Goal: Transaction & Acquisition: Purchase product/service

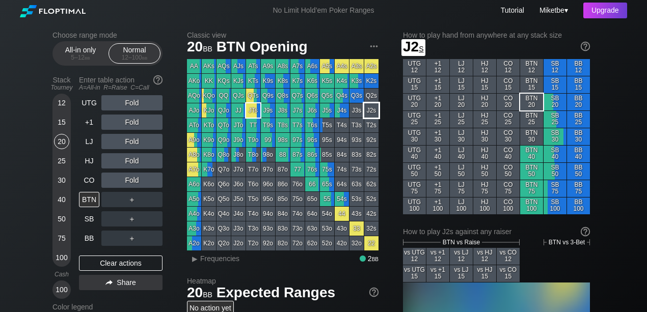
scroll to position [204, 0]
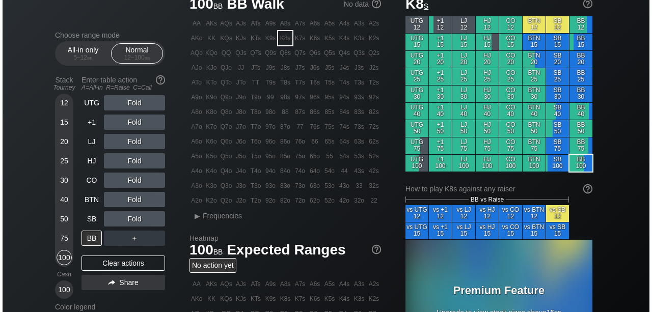
scroll to position [136, 0]
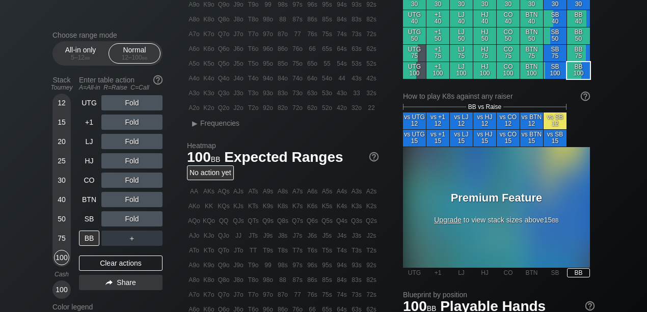
click at [450, 219] on div "Premium Feature Upgrade to view stack sizes above 15 bb" at bounding box center [496, 208] width 127 height 33
click at [452, 216] on span "Upgrade" at bounding box center [448, 220] width 28 height 8
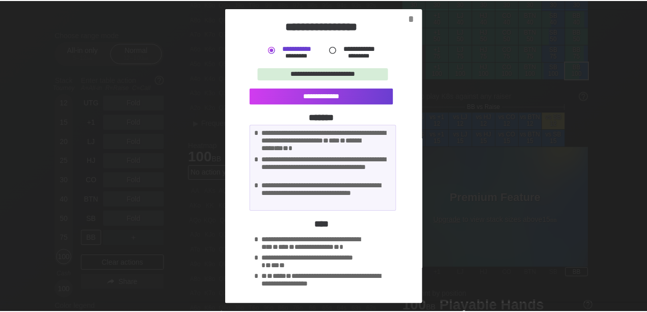
scroll to position [0, 0]
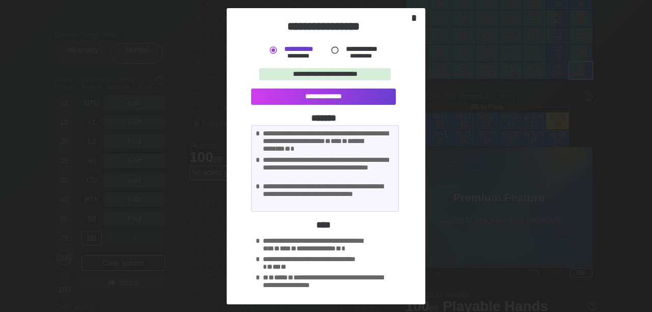
click at [413, 18] on div "*" at bounding box center [414, 18] width 14 height 12
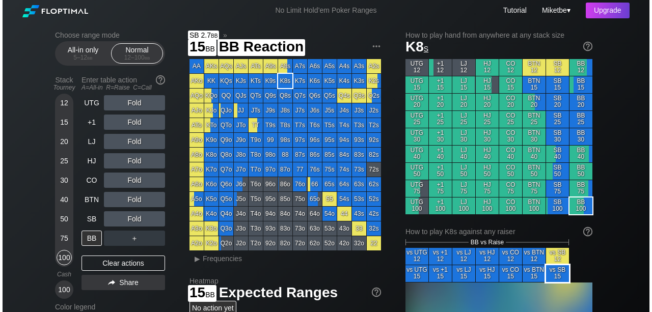
scroll to position [136, 0]
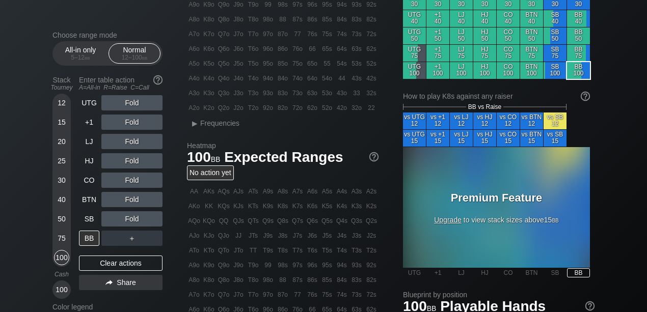
click at [453, 216] on span "Upgrade" at bounding box center [448, 220] width 28 height 8
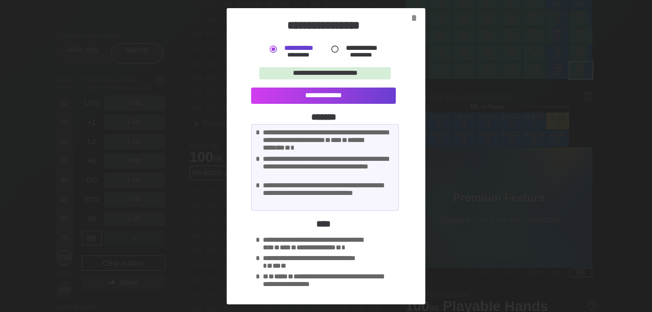
scroll to position [3, 0]
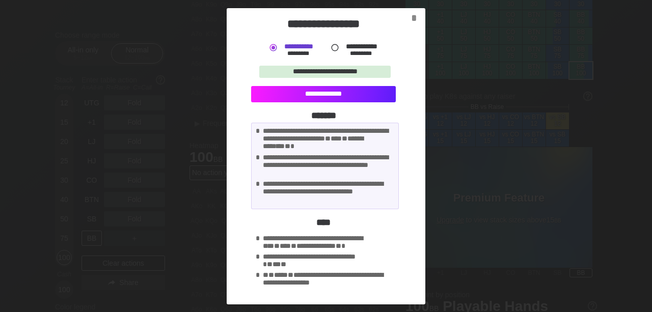
click at [303, 98] on div "**********" at bounding box center [323, 94] width 145 height 16
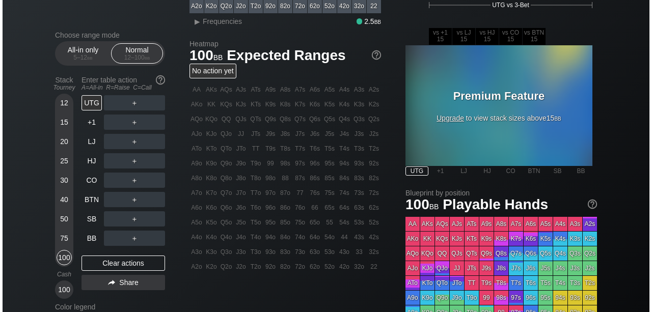
scroll to position [238, 0]
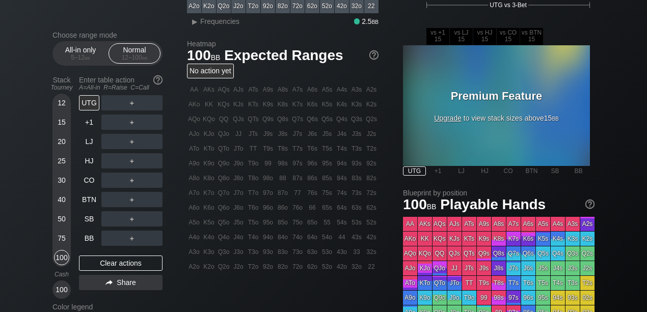
click at [459, 115] on span "Upgrade" at bounding box center [448, 118] width 28 height 8
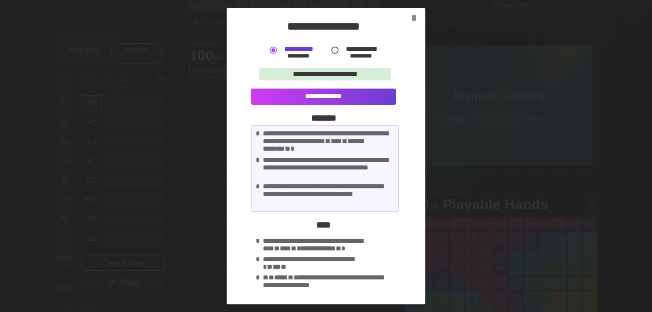
click at [343, 53] on div "*********" at bounding box center [360, 56] width 41 height 7
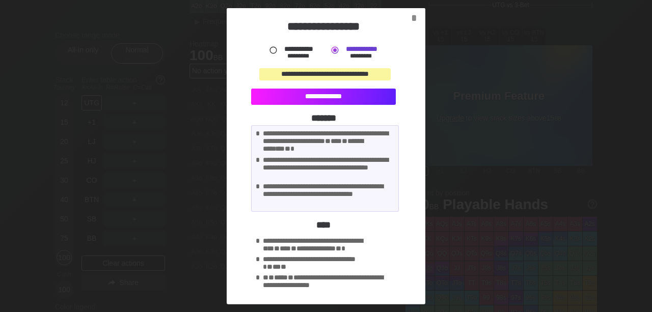
click at [302, 99] on div "**********" at bounding box center [323, 97] width 145 height 16
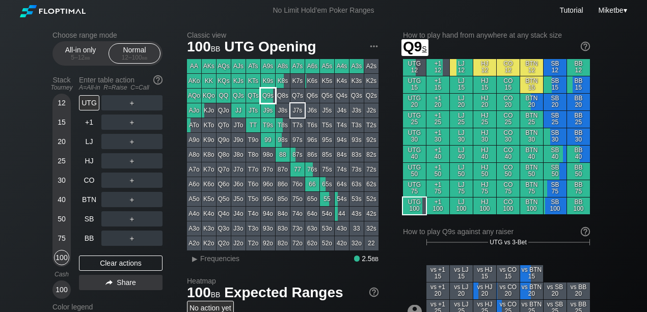
click at [271, 102] on div "Q9s" at bounding box center [268, 96] width 14 height 14
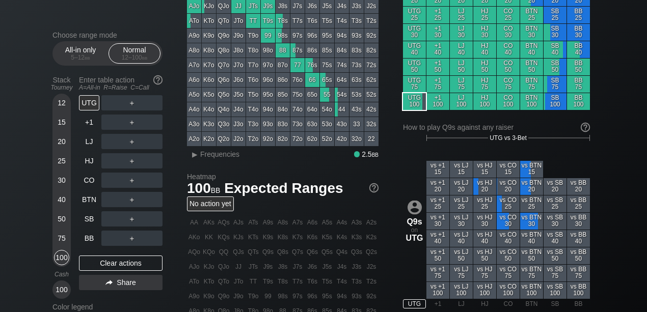
scroll to position [102, 0]
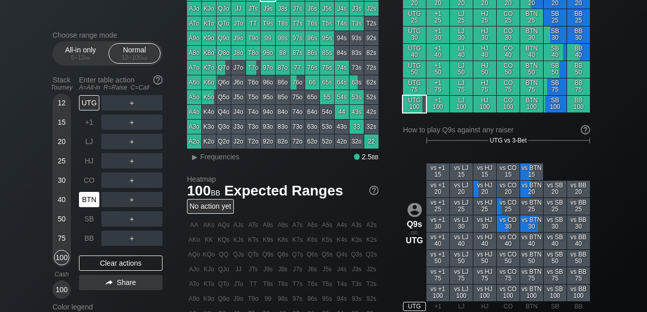
click at [88, 202] on div "BTN" at bounding box center [89, 199] width 20 height 15
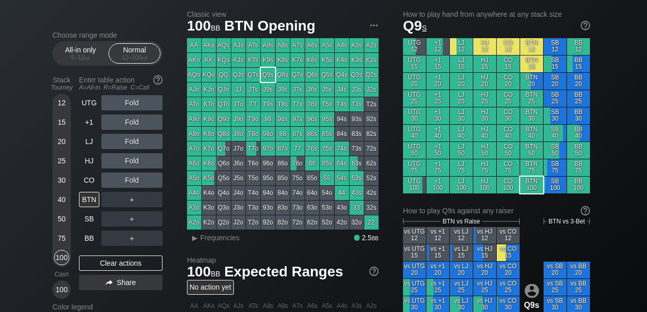
scroll to position [136, 0]
